Goal: Book appointment/travel/reservation

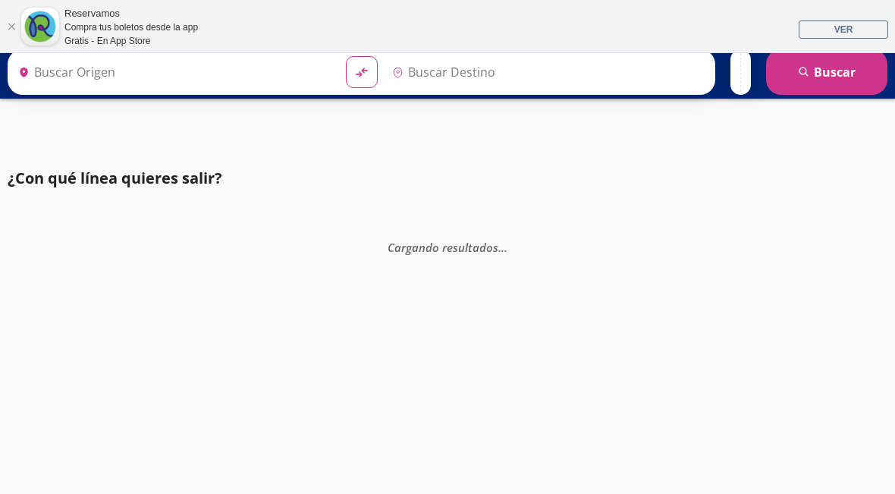
type input "Santiago de Querétaro, [GEOGRAPHIC_DATA]"
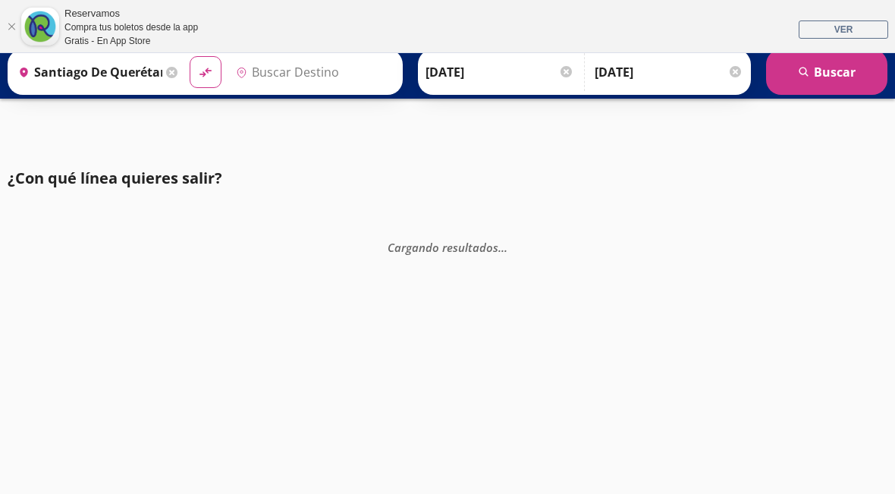
type input "Ixtapa, [GEOGRAPHIC_DATA]"
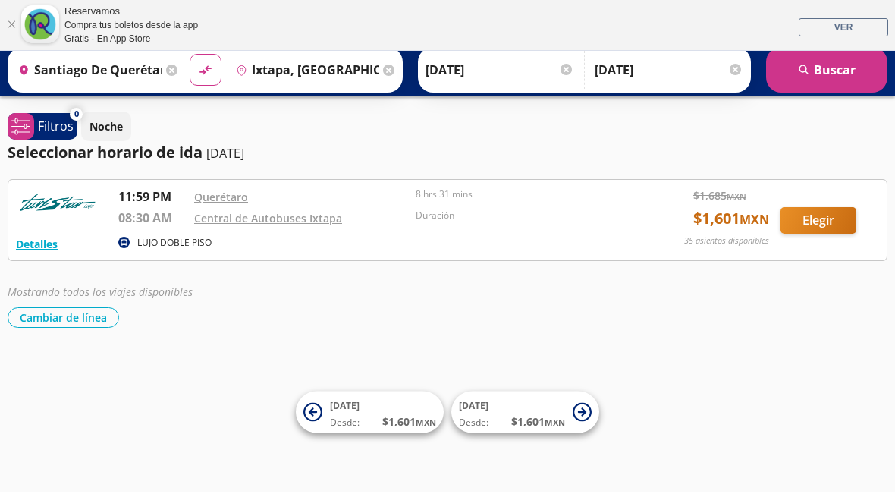
scroll to position [53, 0]
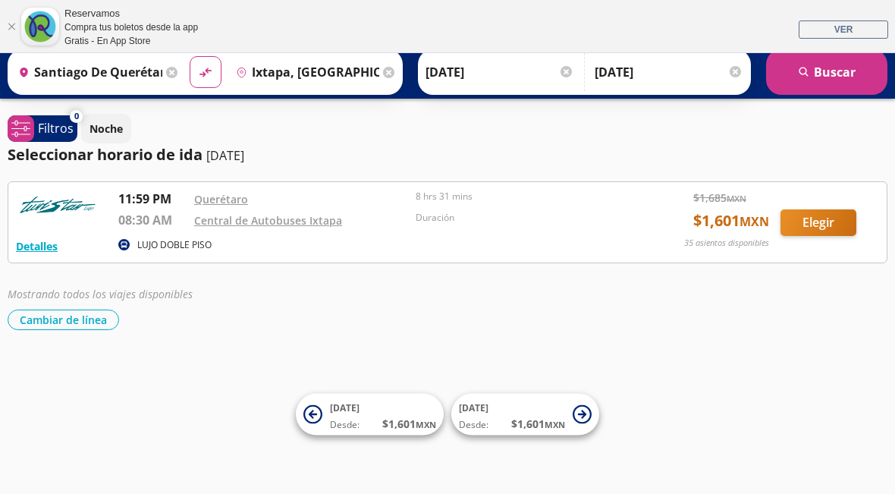
click at [824, 220] on button "Elegir" at bounding box center [818, 222] width 76 height 27
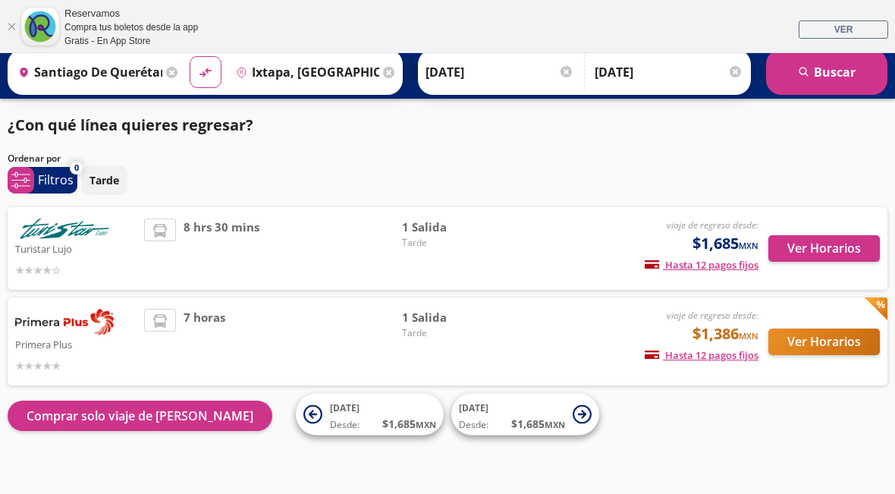
click at [833, 246] on button "Ver Horarios" at bounding box center [823, 248] width 111 height 27
